Goal: Check status: Check status

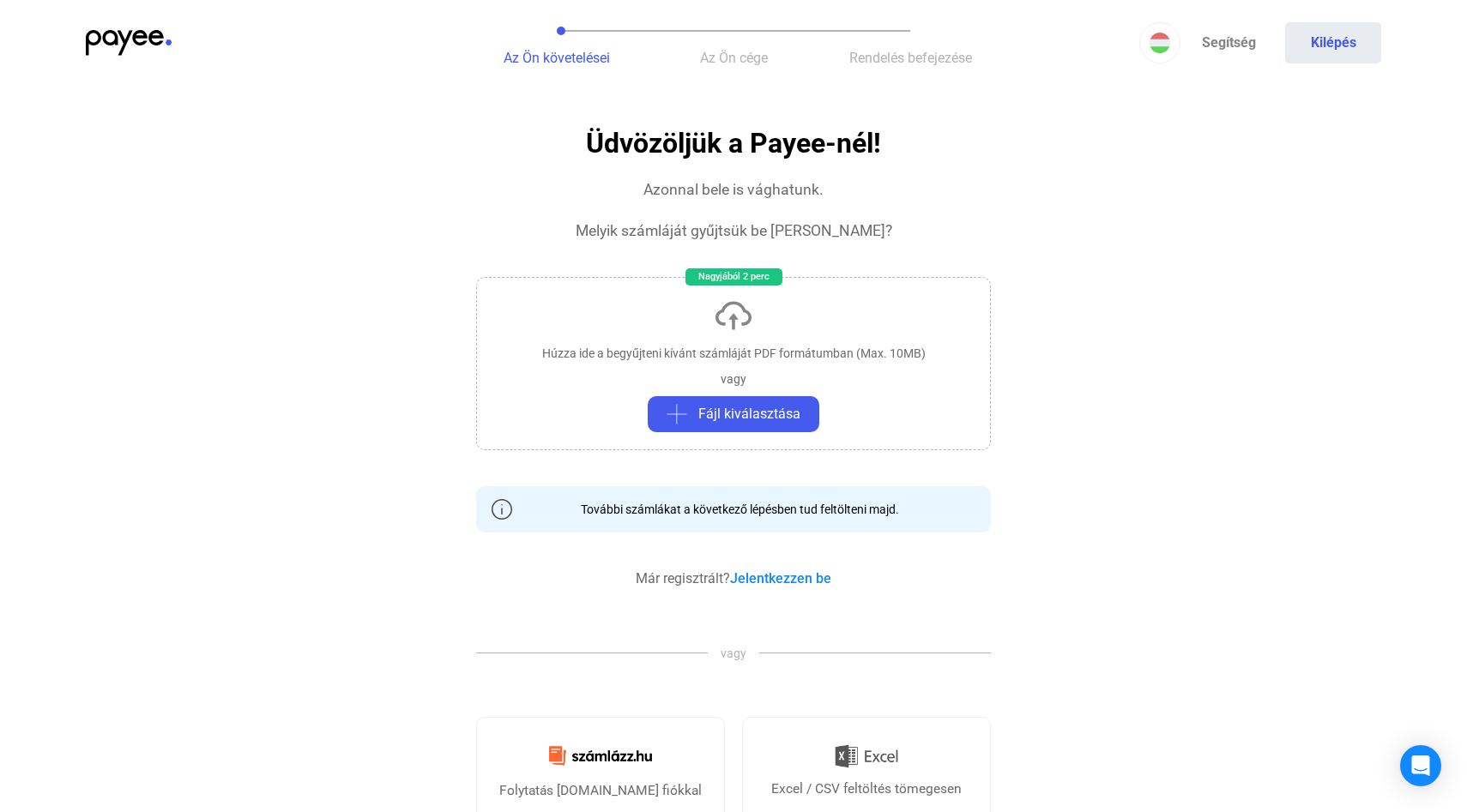
click at [141, 44] on img at bounding box center [128, 42] width 86 height 25
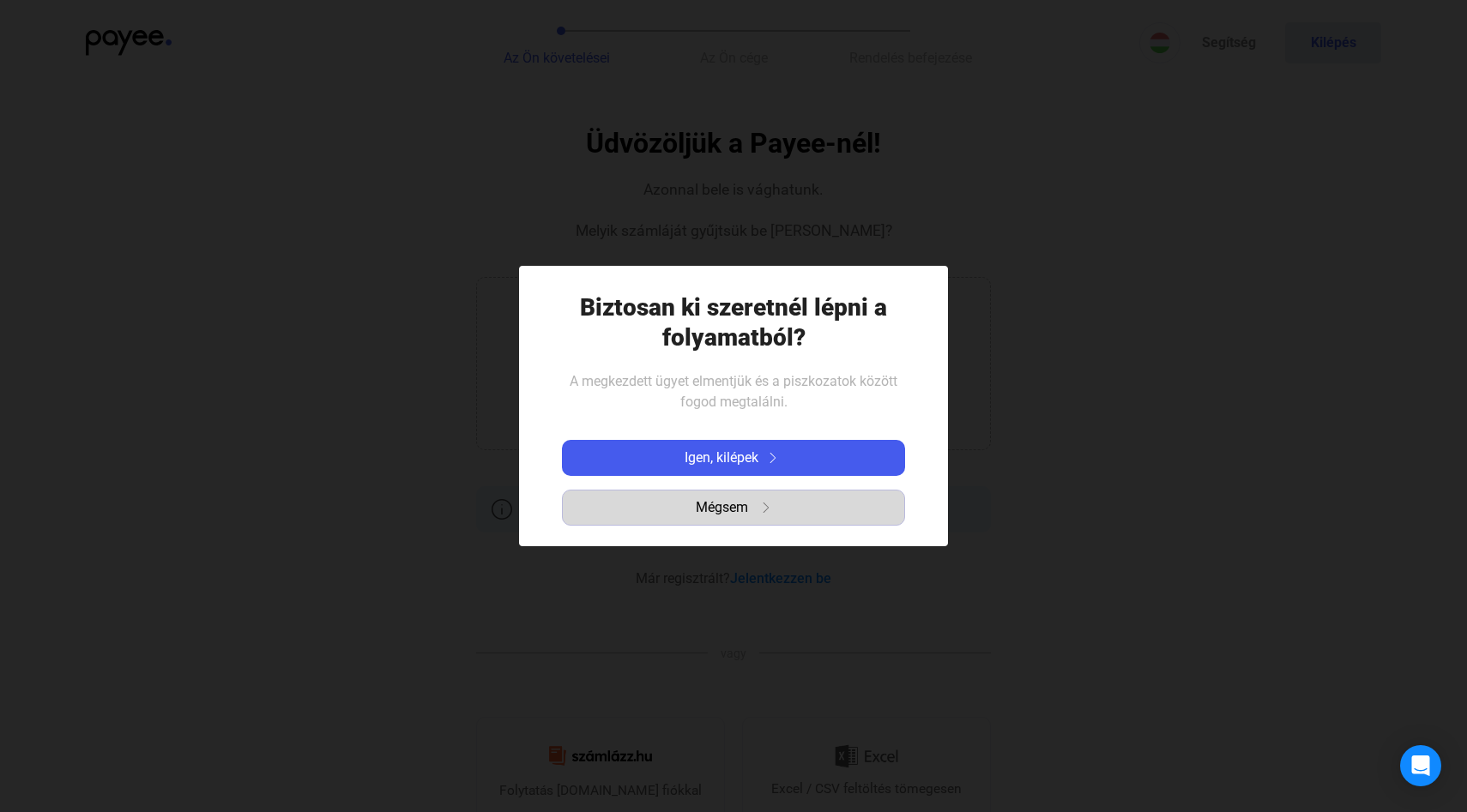
click at [743, 506] on span "Mégsem" at bounding box center [722, 508] width 53 height 21
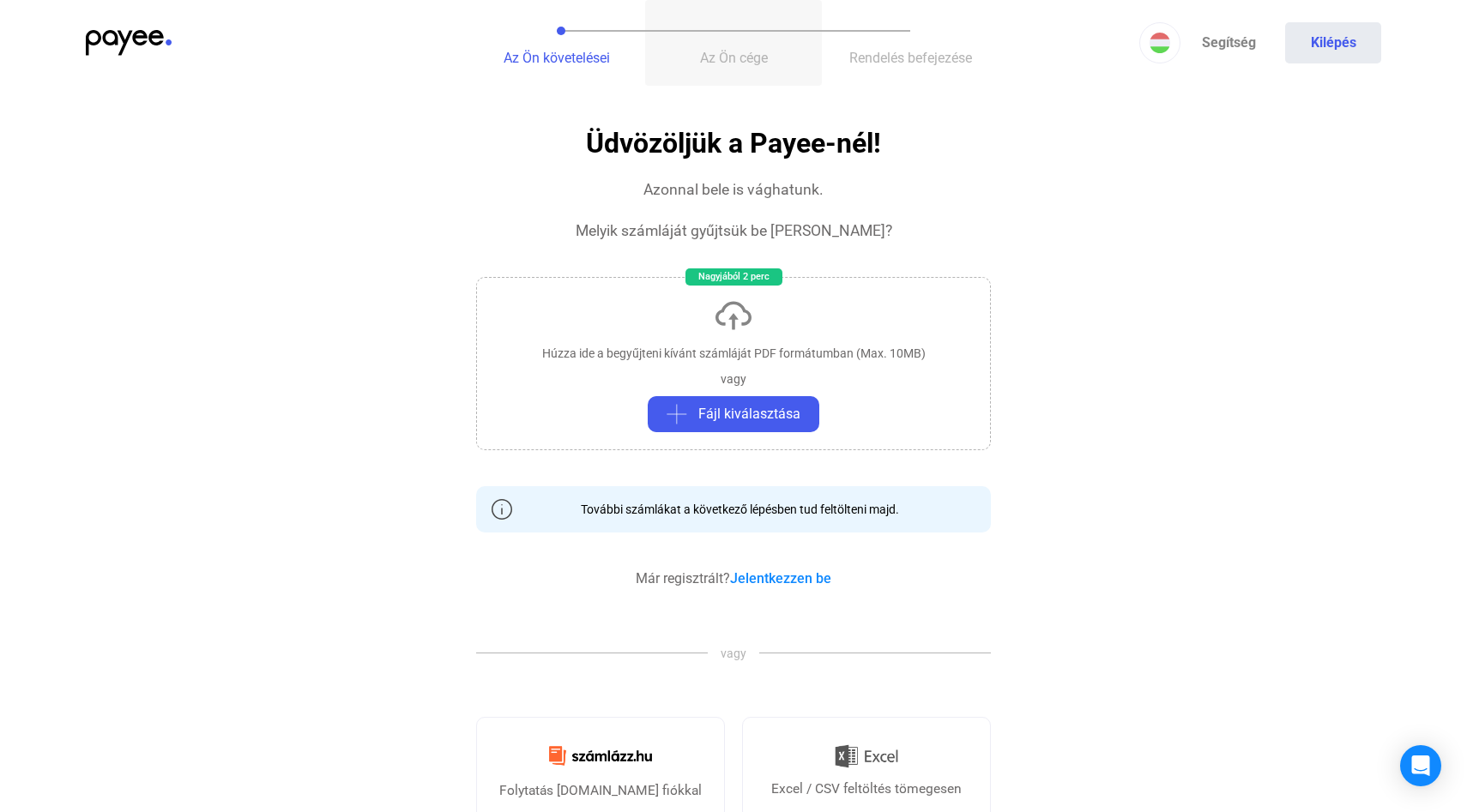
click at [733, 62] on span "Az Ön cége" at bounding box center [734, 57] width 68 height 16
click at [142, 39] on img at bounding box center [128, 42] width 86 height 25
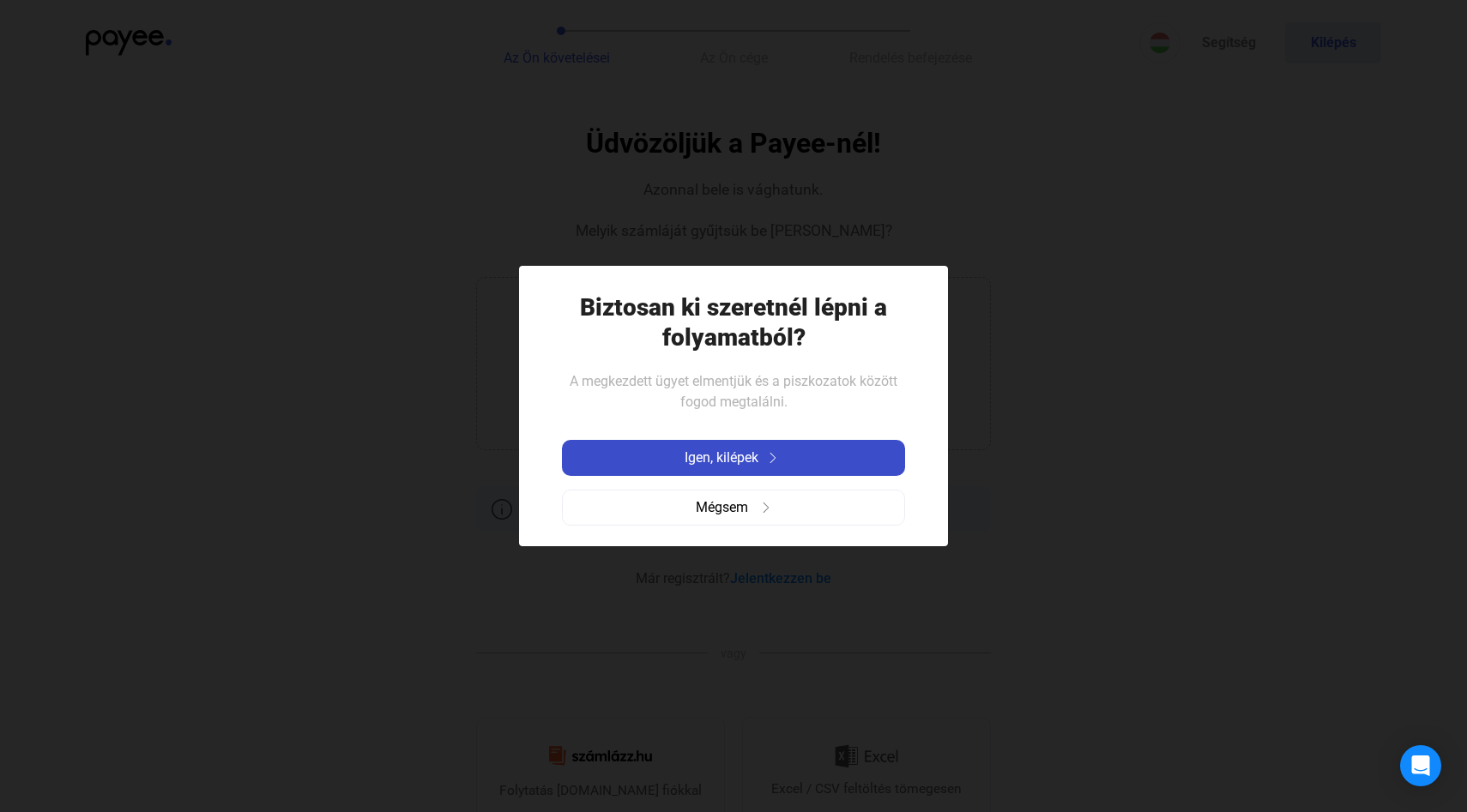
click at [720, 463] on span "Igen, kilépek" at bounding box center [722, 458] width 73 height 21
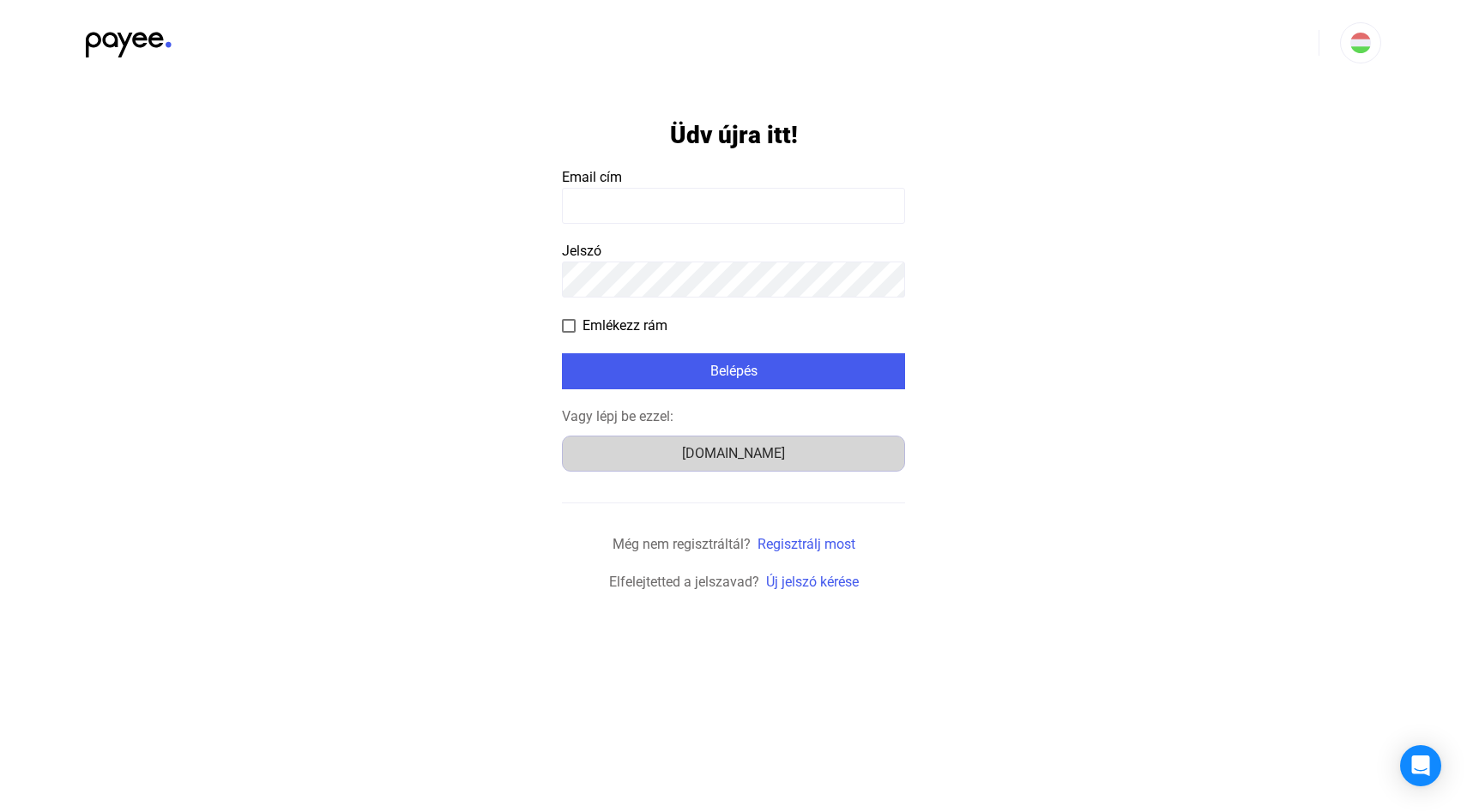
click at [714, 451] on div "Számlázz.hu" at bounding box center [733, 454] width 331 height 21
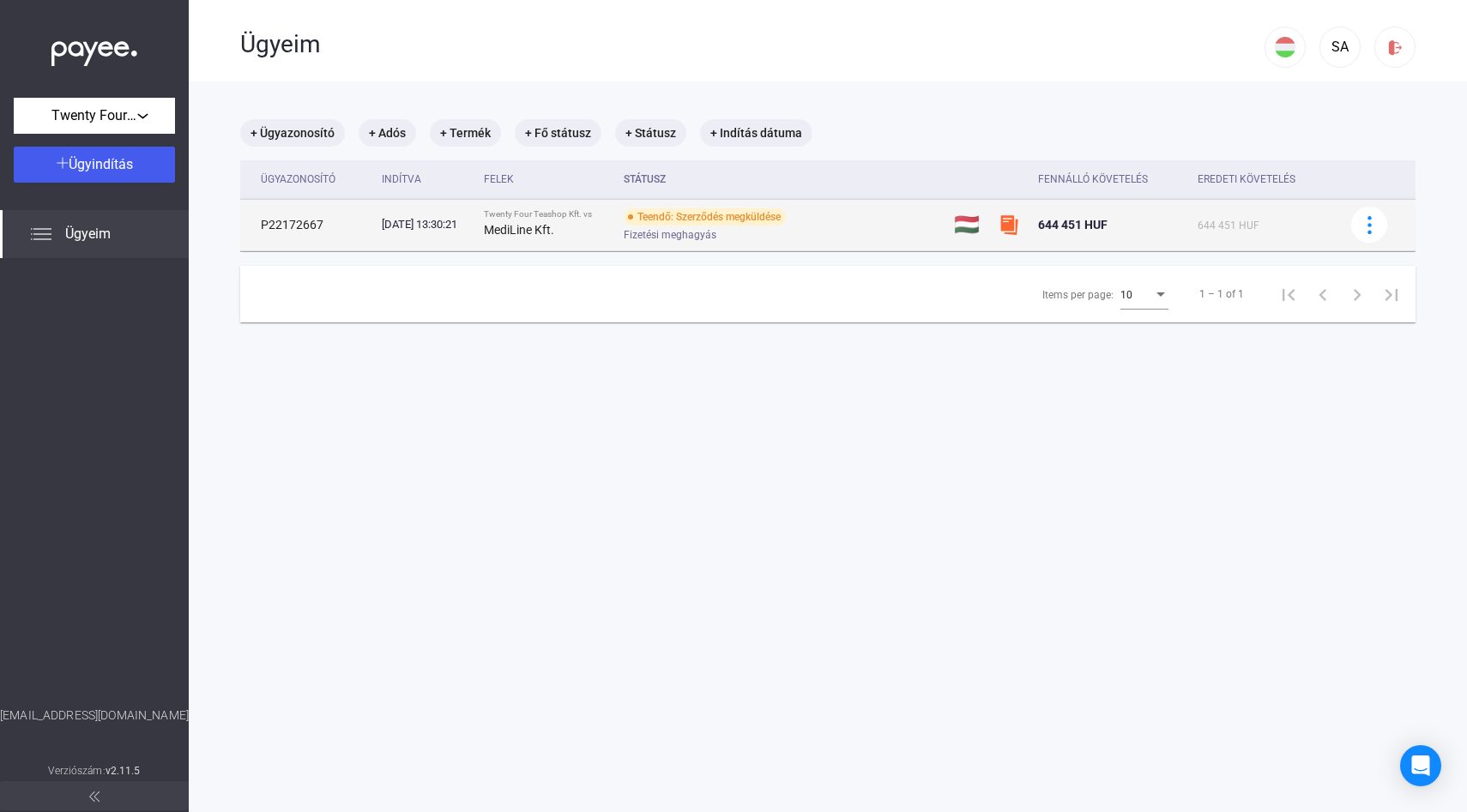
click at [714, 227] on span "Fizetési meghagyás" at bounding box center [670, 235] width 92 height 21
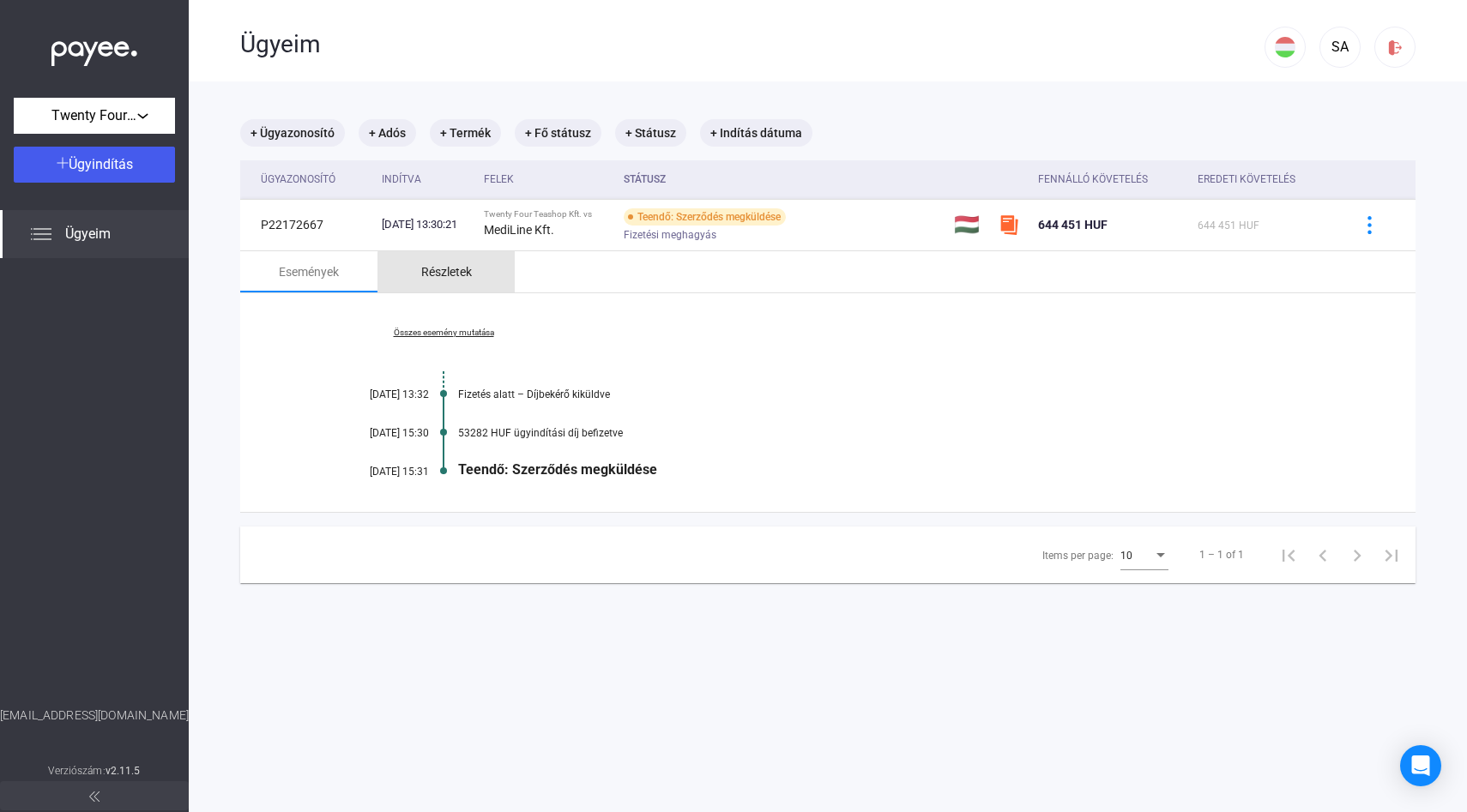
click at [448, 277] on div "Részletek" at bounding box center [447, 272] width 51 height 21
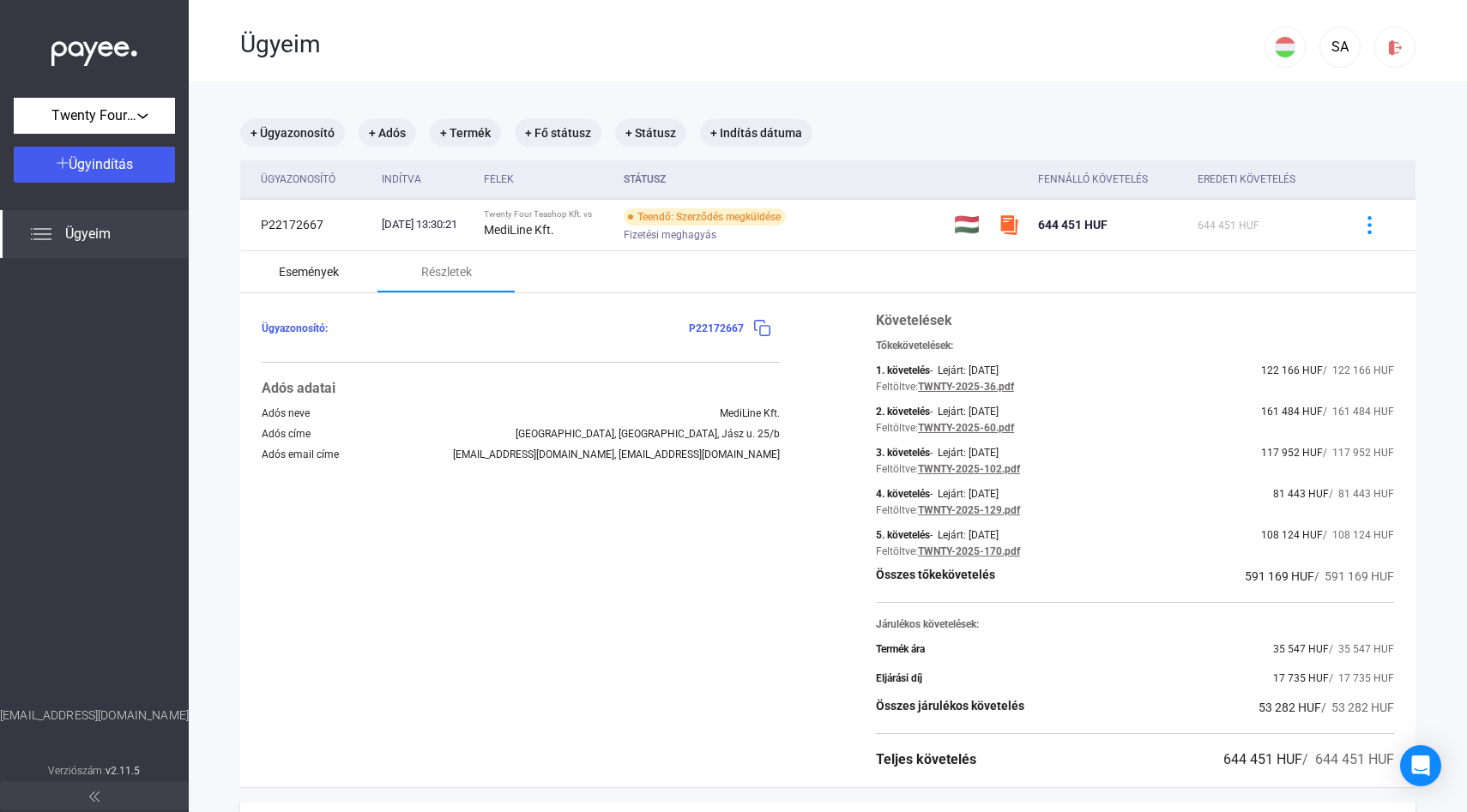
click at [329, 274] on div "Események" at bounding box center [309, 272] width 60 height 21
